Goal: Transaction & Acquisition: Download file/media

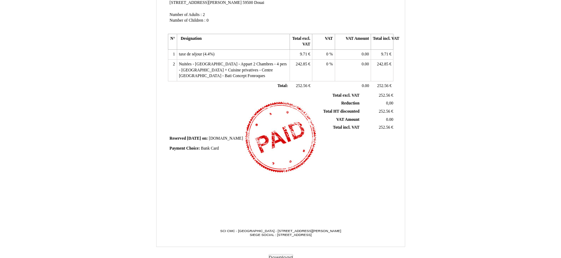
scroll to position [160, 0]
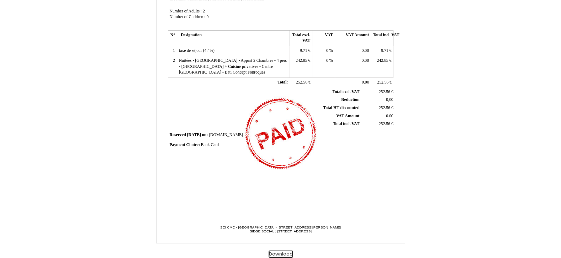
click at [281, 254] on button "Download" at bounding box center [280, 254] width 25 height 7
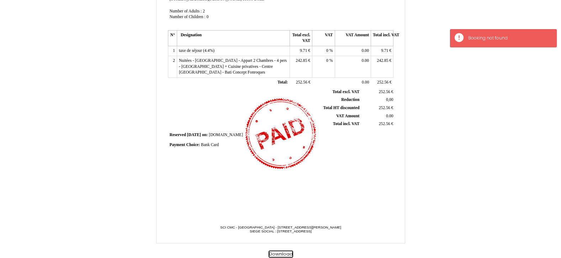
click at [281, 254] on button "Download" at bounding box center [280, 254] width 25 height 7
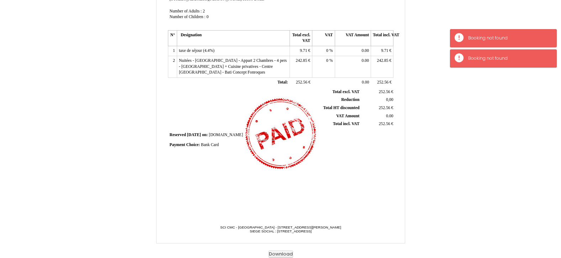
click at [291, 202] on div "Invoice Invoice N° 6901701 6901701 Creation date [DATE] Seller: Seller: SCI CMC…" at bounding box center [280, 41] width 228 height 336
click at [338, 186] on div "Invoice Invoice N° 6901701 6901701 Creation date [DATE] Seller: Seller: SCI CMC…" at bounding box center [280, 41] width 228 height 336
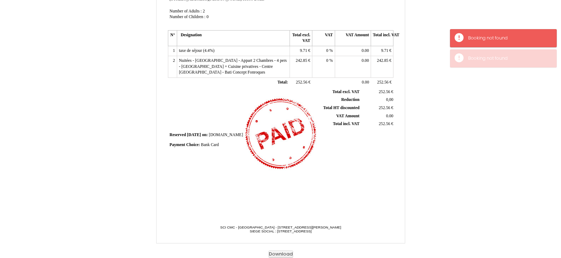
click at [346, 166] on div "Invoice Invoice N° 6901701 6901701 Creation date [DATE] Seller: Seller: SCI CMC…" at bounding box center [280, 41] width 228 height 336
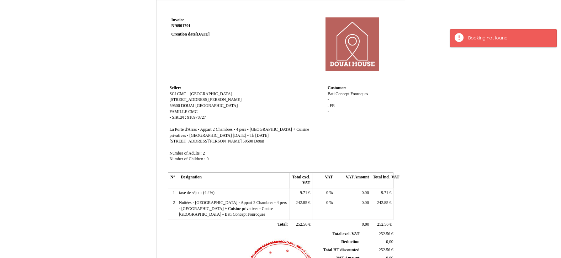
scroll to position [0, 0]
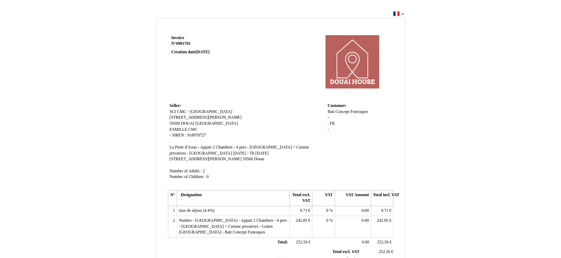
click at [264, 71] on td at bounding box center [325, 67] width 135 height 68
click at [403, 14] on div "Invoice Invoice N° 6901701 6901701 Creation date [DATE] Seller: Seller: SCI CMC…" at bounding box center [280, 213] width 561 height 409
drag, startPoint x: 203, startPoint y: 171, endPoint x: 207, endPoint y: 171, distance: 3.9
click at [207, 171] on td "Seller: Seller: SCI CMC - DOUAI HOUSE SCI CMC - DOUAI HOUSE [STREET_ADDRESS][PE…" at bounding box center [247, 144] width 158 height 87
drag, startPoint x: 207, startPoint y: 171, endPoint x: 302, endPoint y: 169, distance: 96.0
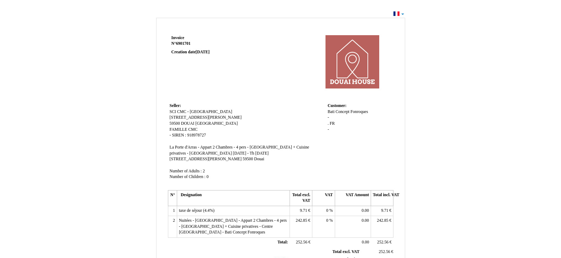
click at [302, 169] on td "Seller: Seller: SCI CMC - DOUAI HOUSE SCI CMC - DOUAI HOUSE [STREET_ADDRESS][PE…" at bounding box center [247, 144] width 158 height 87
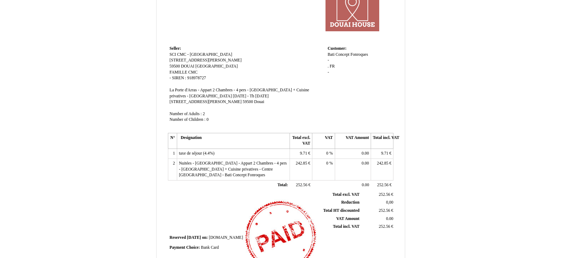
scroll to position [53, 0]
